Goal: Download file/media

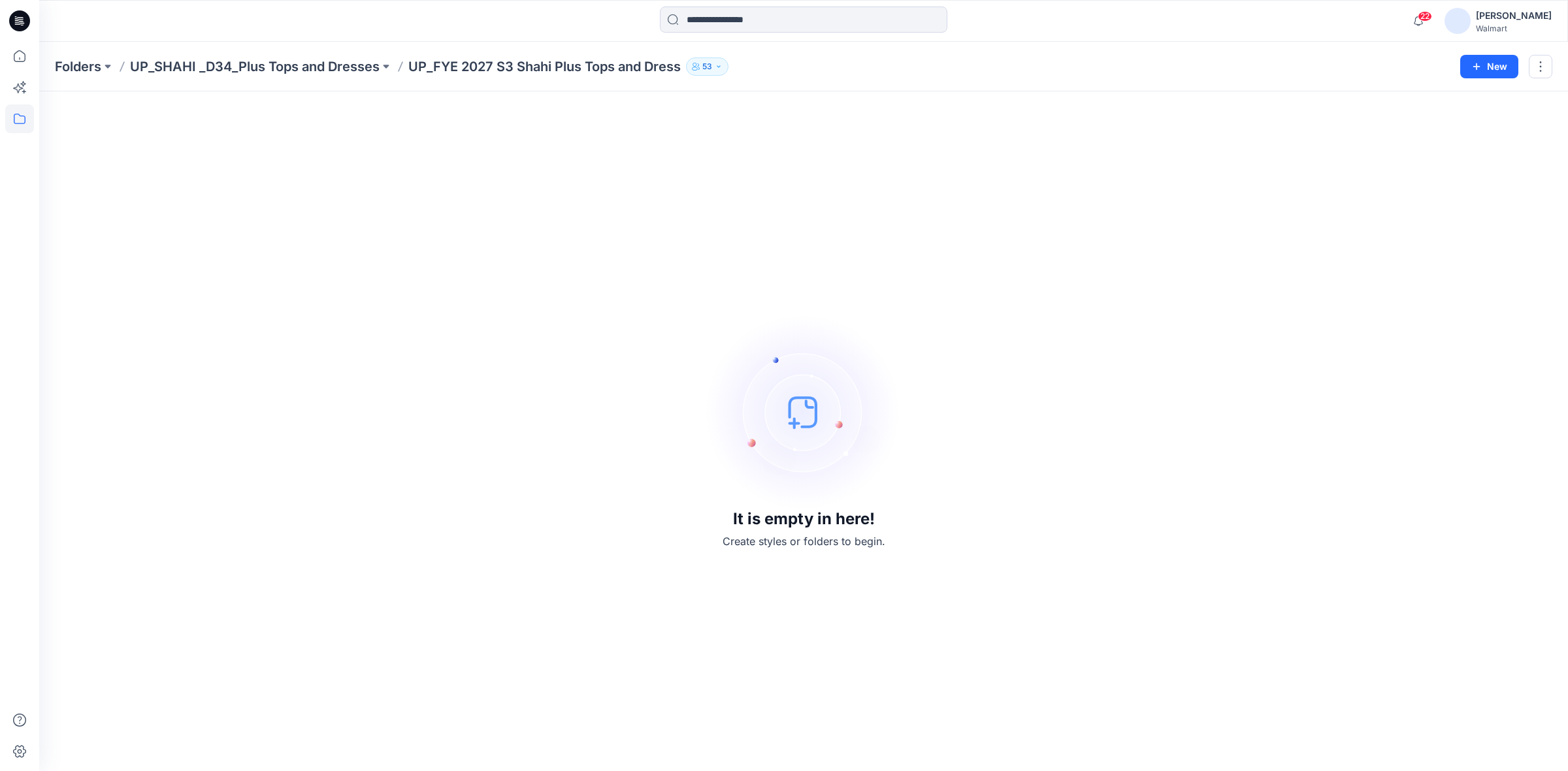
click at [24, 17] on icon at bounding box center [19, 21] width 21 height 21
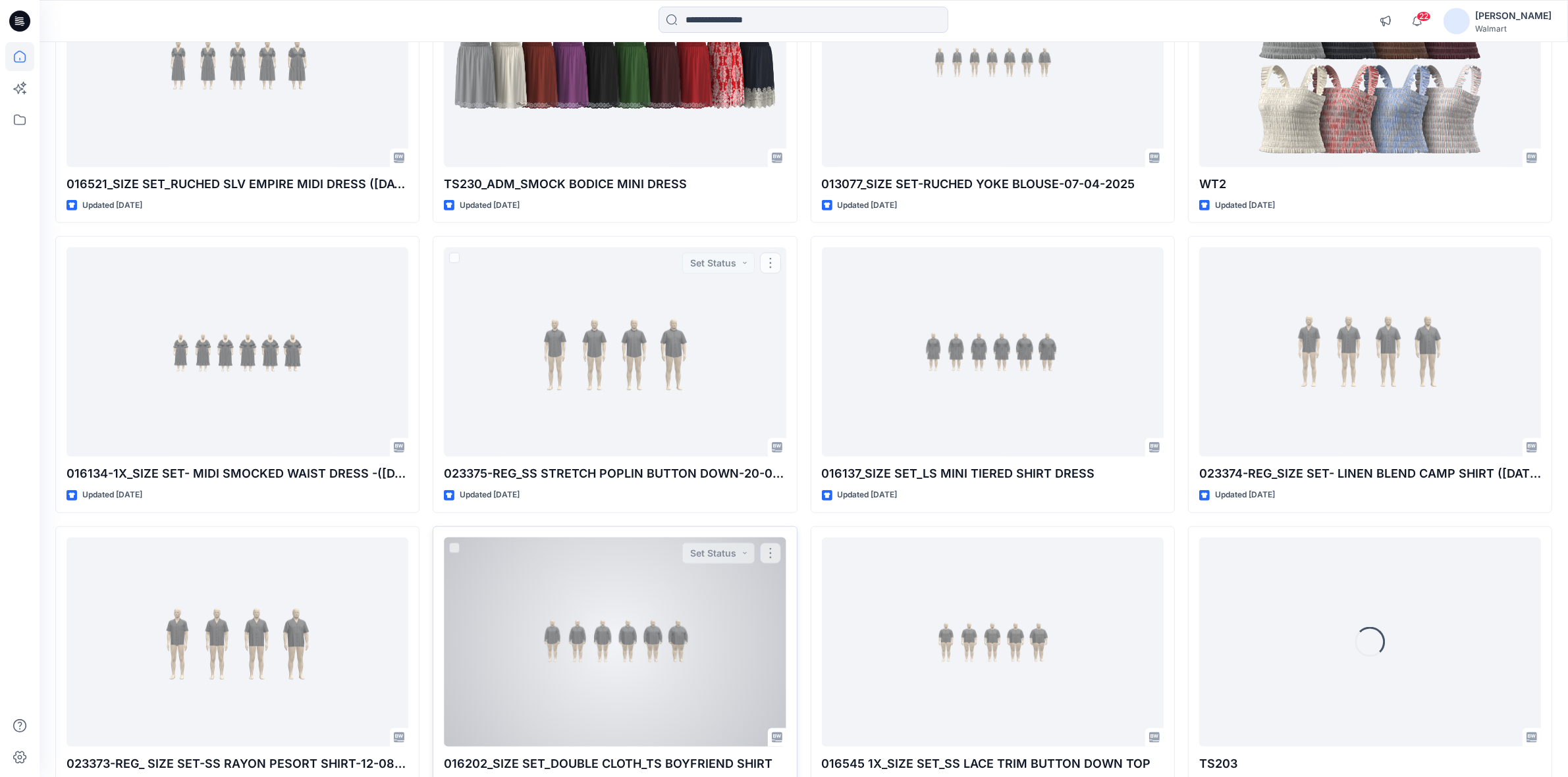
scroll to position [1691, 0]
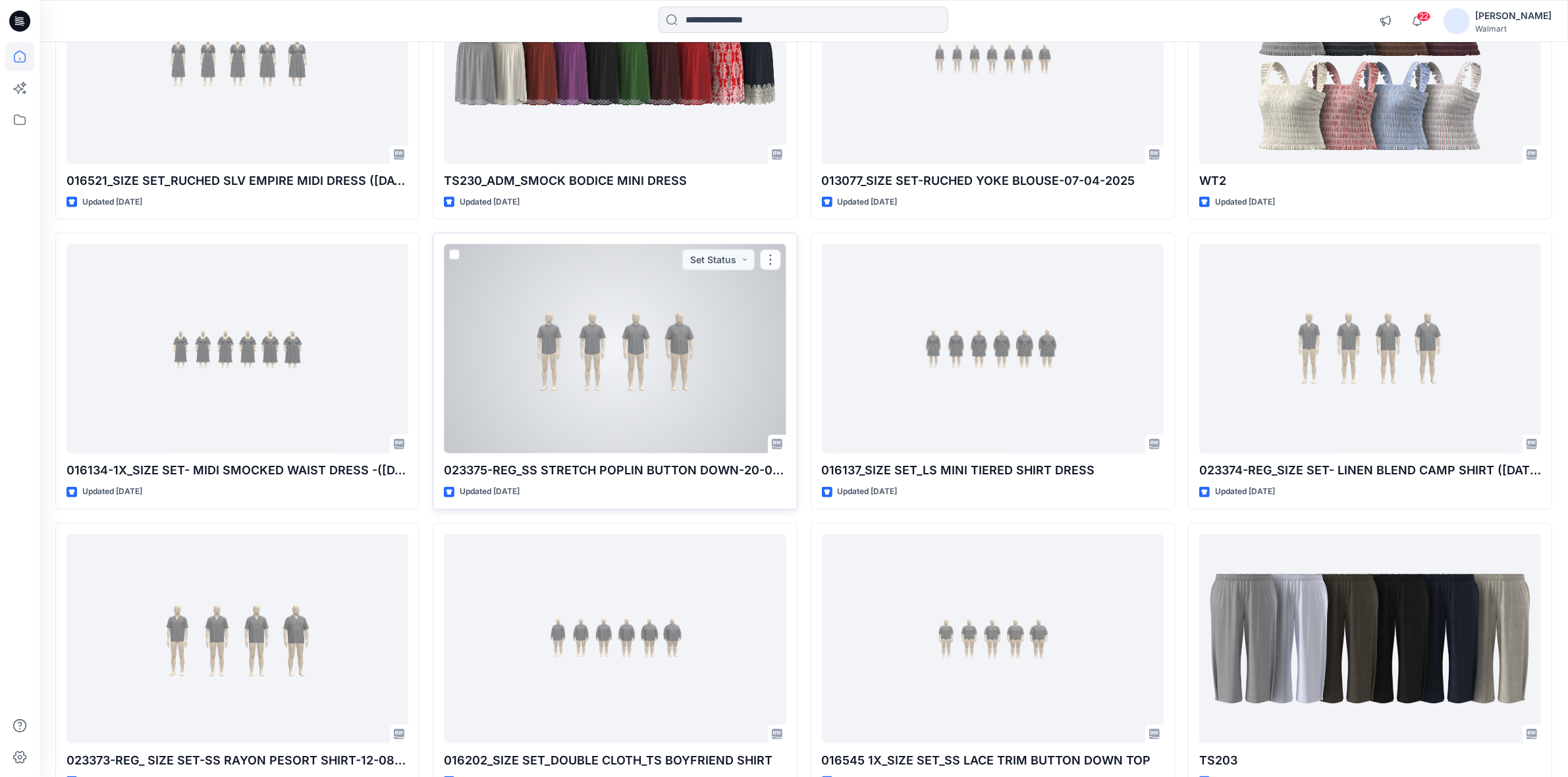
click at [525, 485] on div "023375-REG_SS STRETCH POPLIN BUTTON DOWN-20-08-25 Updated [DATE] Set Status" at bounding box center [615, 372] width 364 height 277
click at [611, 381] on div at bounding box center [614, 349] width 342 height 209
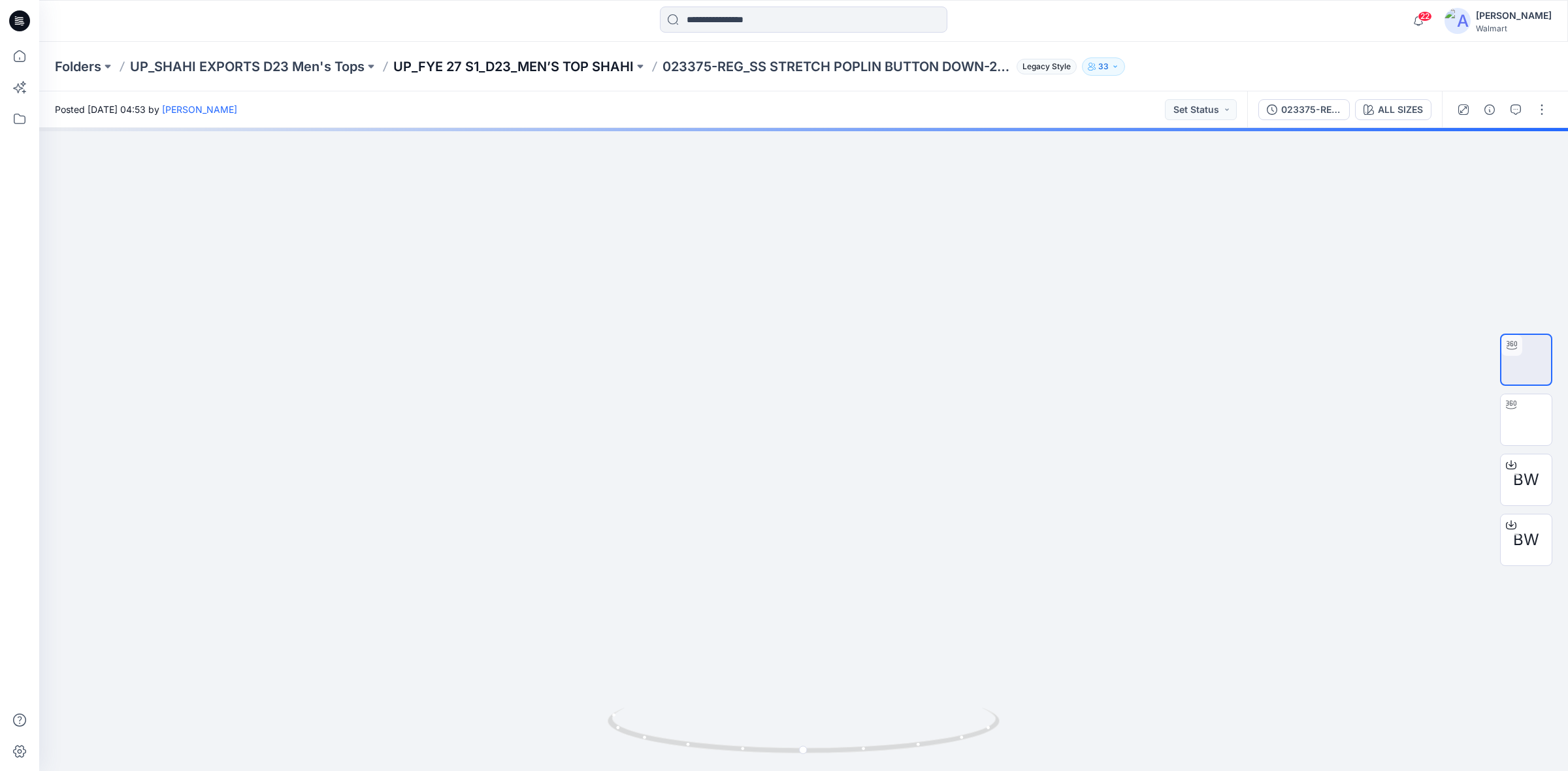
click at [549, 65] on p "UP_FYE 27 S1_D23_MEN’S TOP SHAHI" at bounding box center [513, 67] width 240 height 19
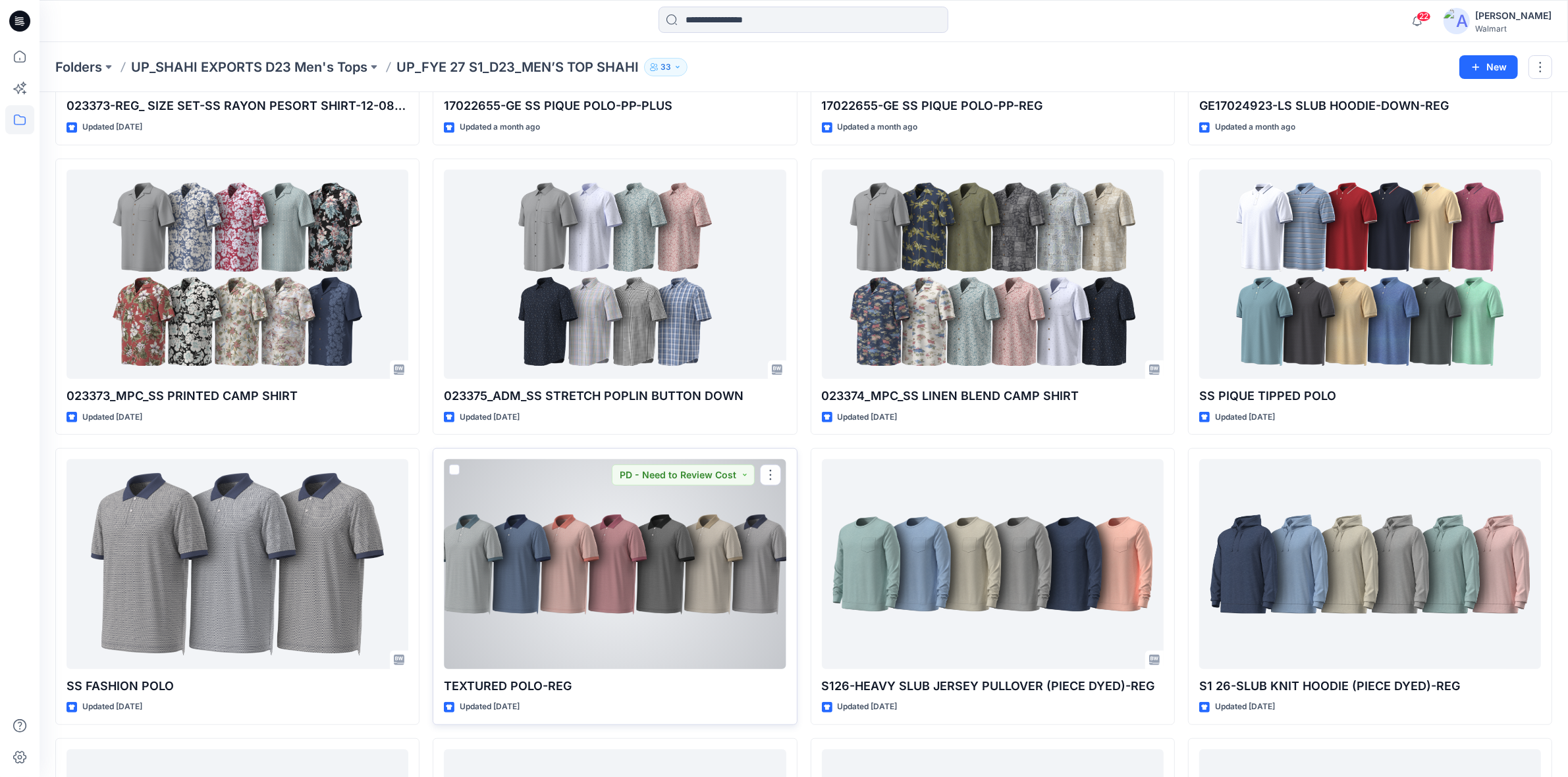
scroll to position [866, 0]
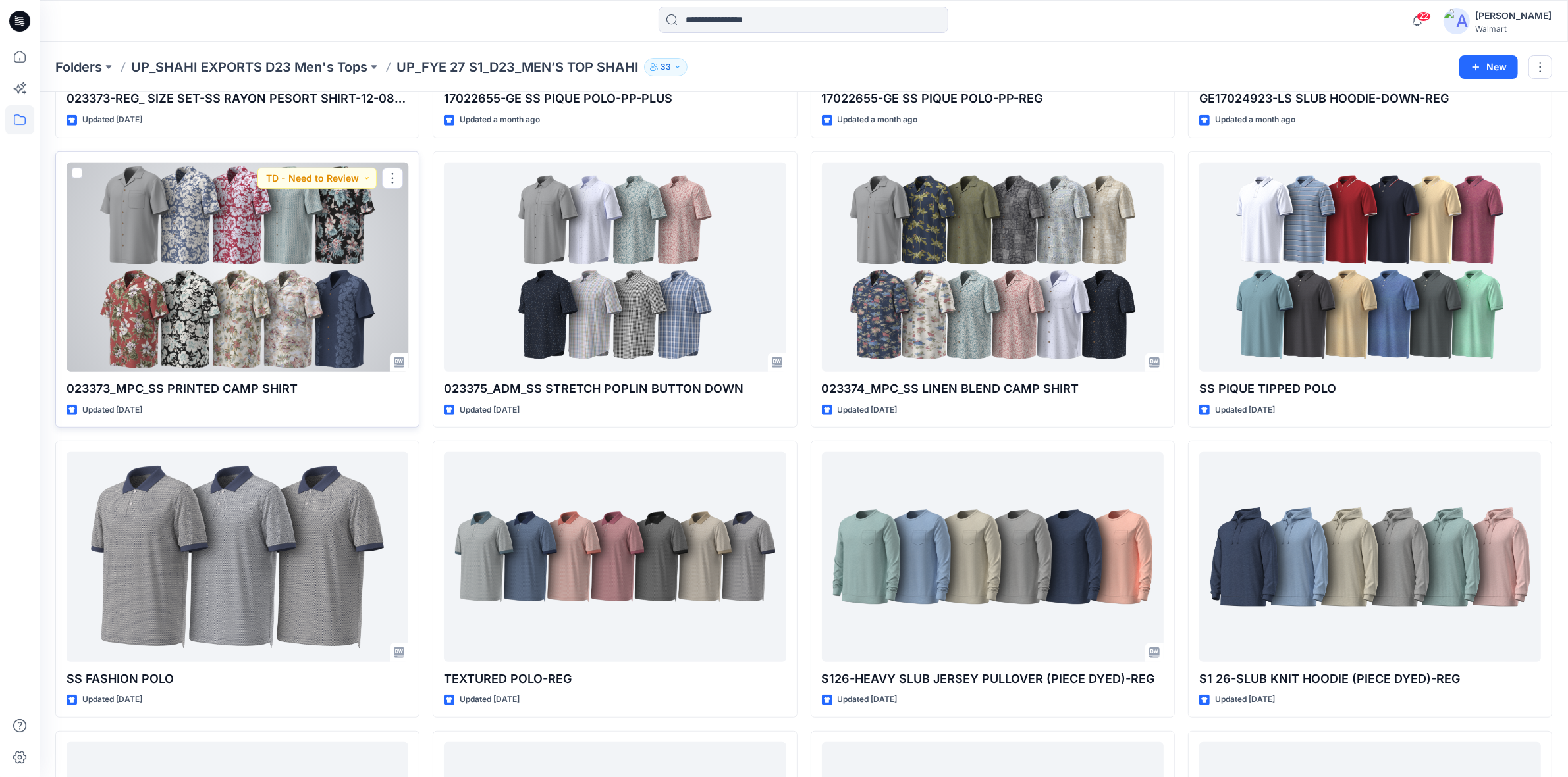
click at [278, 254] on div at bounding box center [237, 267] width 342 height 209
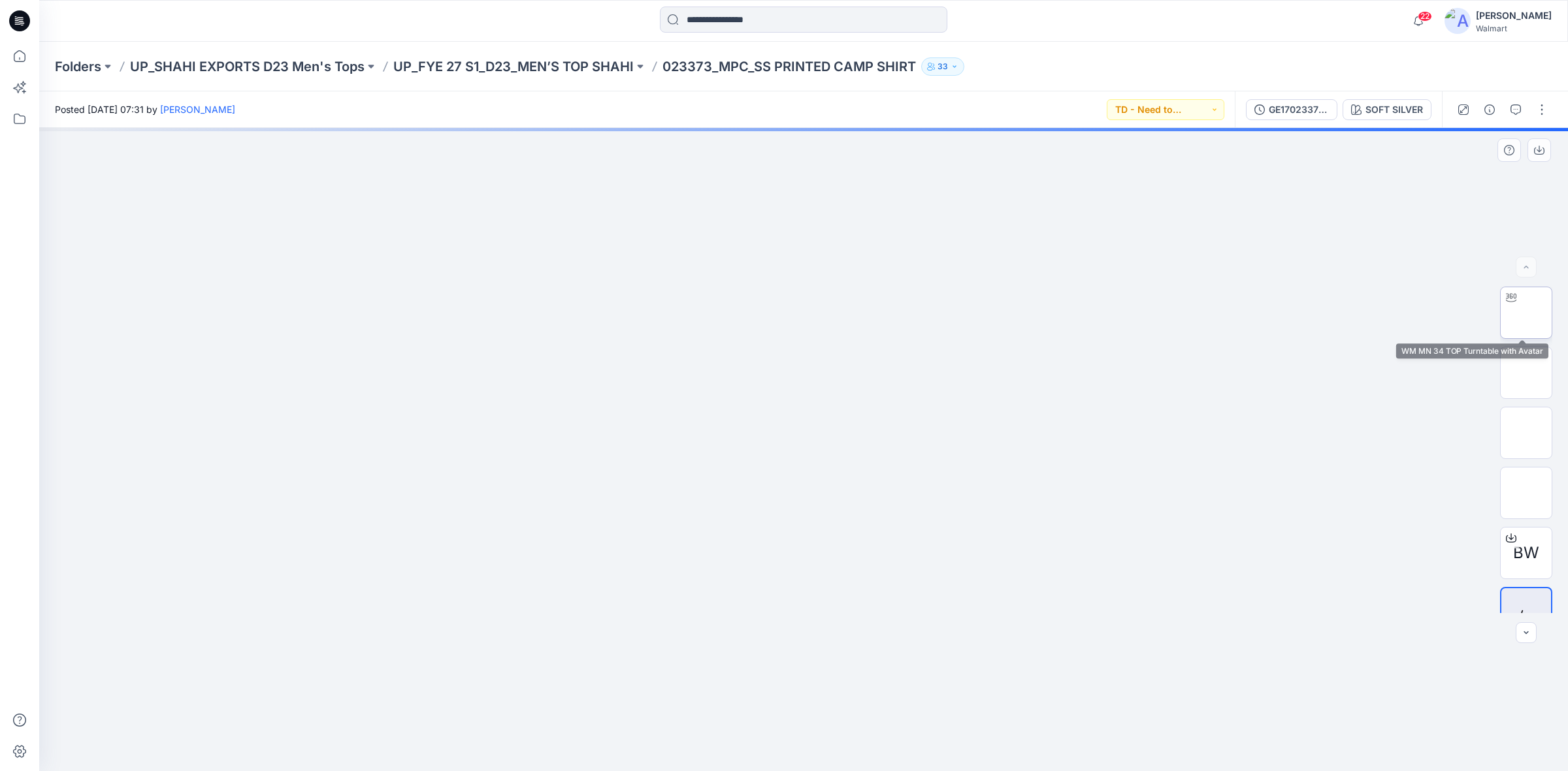
click at [1526, 313] on img at bounding box center [1526, 313] width 0 height 0
drag, startPoint x: 772, startPoint y: 390, endPoint x: 770, endPoint y: 525, distance: 135.0
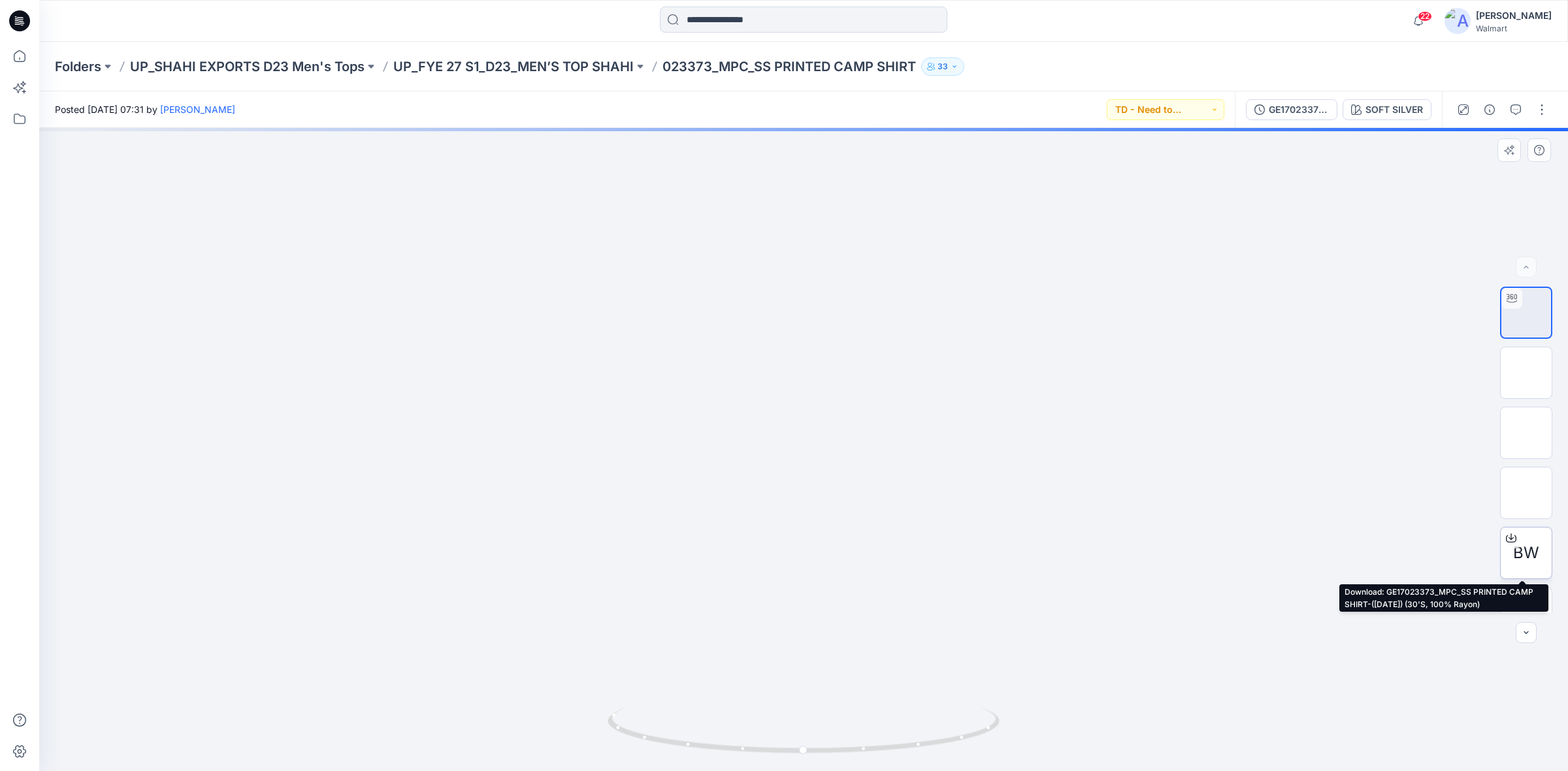
click at [1516, 544] on div at bounding box center [1511, 537] width 21 height 21
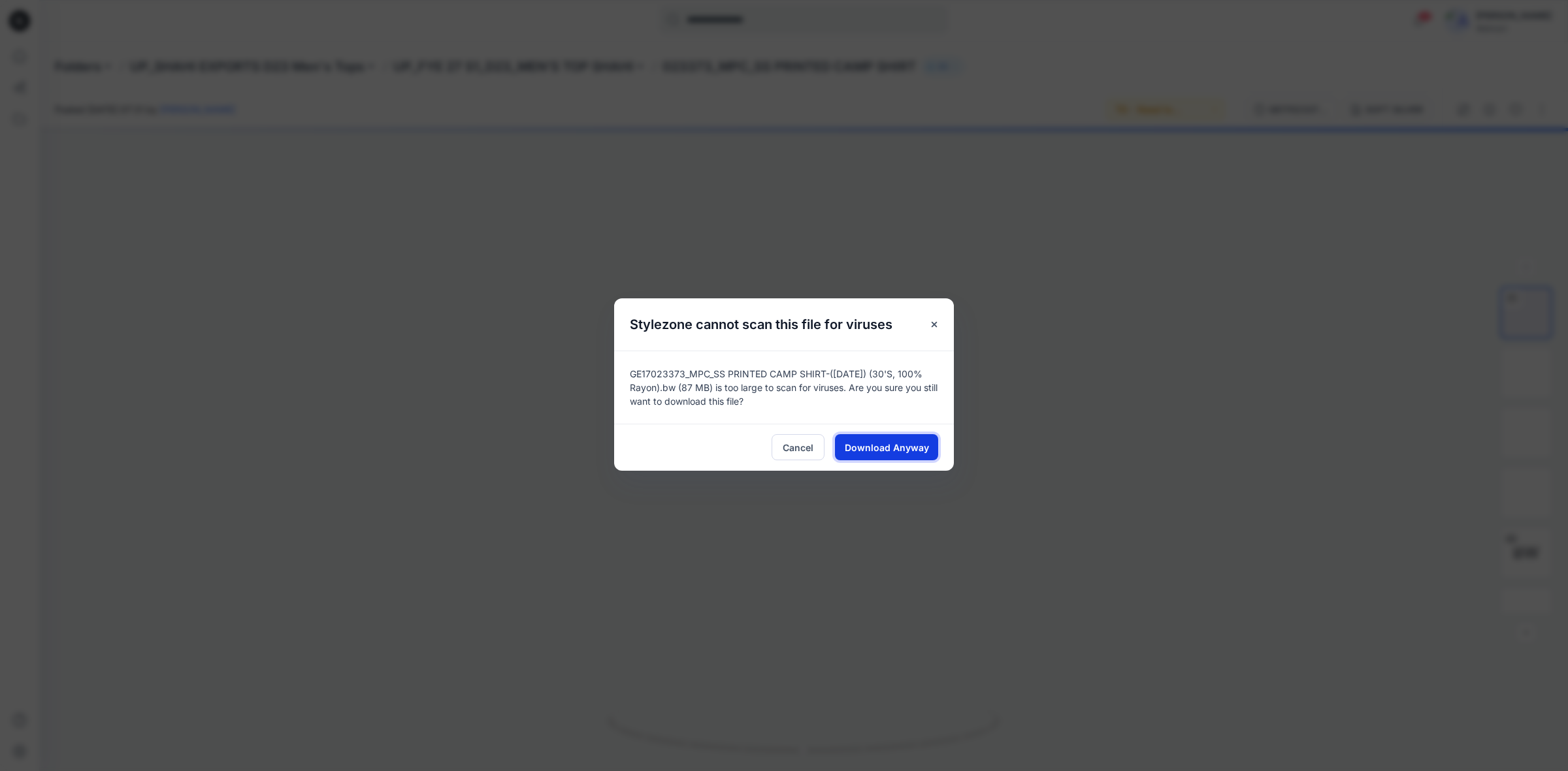
click at [910, 452] on span "Download Anyway" at bounding box center [887, 447] width 85 height 14
